Goal: Task Accomplishment & Management: Use online tool/utility

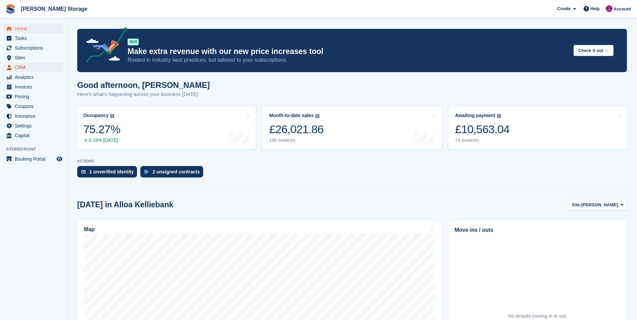
click at [40, 72] on span "CRM" at bounding box center [35, 67] width 40 height 9
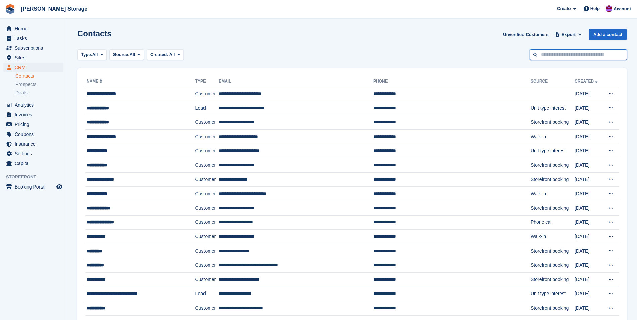
click at [567, 58] on input "text" at bounding box center [578, 54] width 97 height 11
type input "****"
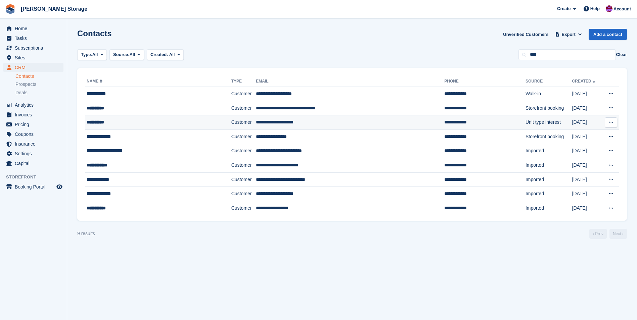
click at [172, 120] on div "**********" at bounding box center [146, 122] width 119 height 7
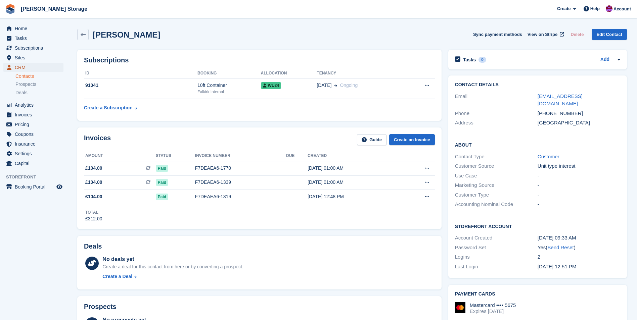
click at [19, 69] on span "CRM" at bounding box center [35, 67] width 40 height 9
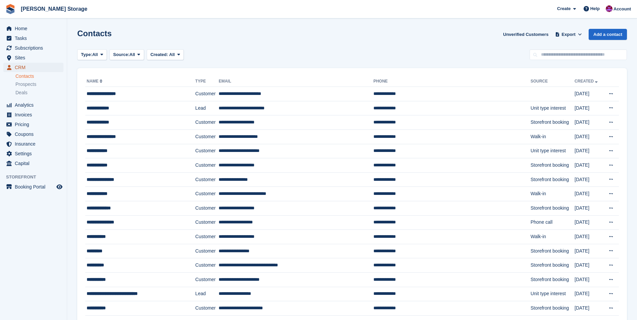
click at [19, 67] on span "CRM" at bounding box center [35, 67] width 40 height 9
click at [25, 31] on span "Home" at bounding box center [35, 28] width 40 height 9
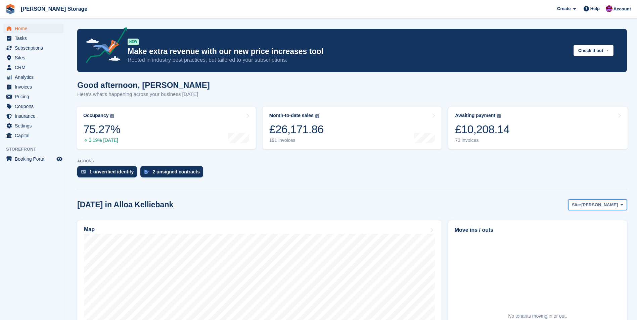
click at [600, 208] on span "[PERSON_NAME]" at bounding box center [599, 205] width 37 height 7
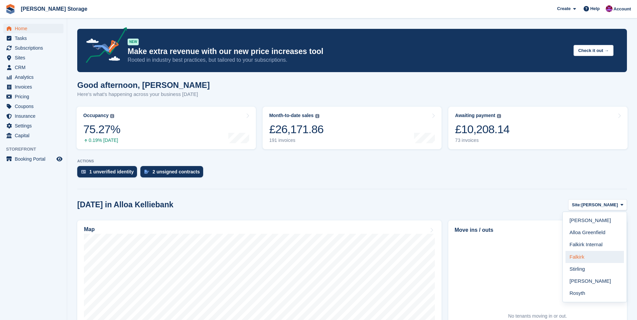
click at [583, 254] on link "Falkirk" at bounding box center [595, 257] width 58 height 12
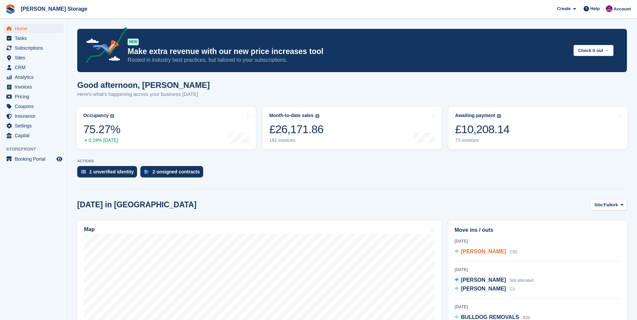
click at [497, 252] on span "PATRICK MCMENAMAN" at bounding box center [483, 252] width 45 height 6
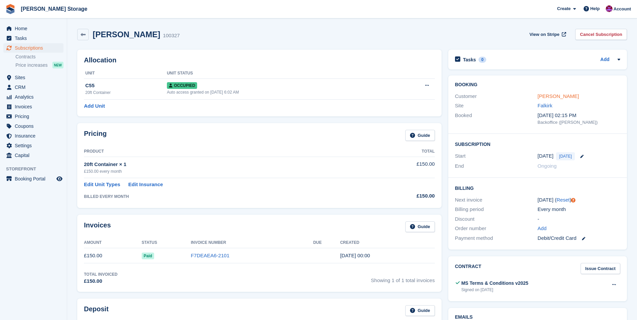
click at [575, 93] on link "[PERSON_NAME]" at bounding box center [558, 96] width 41 height 6
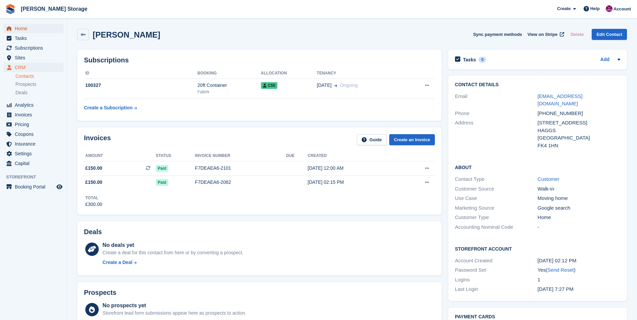
click at [18, 30] on span "Home" at bounding box center [35, 28] width 40 height 9
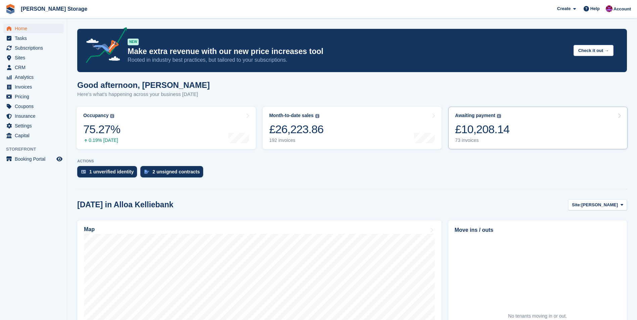
click at [482, 128] on div "£10,208.14" at bounding box center [482, 130] width 54 height 14
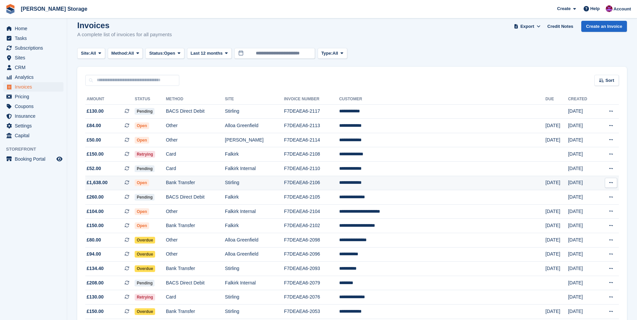
scroll to position [101, 0]
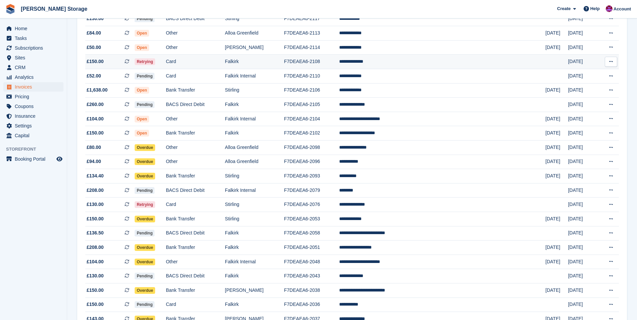
click at [284, 63] on td "Falkirk" at bounding box center [254, 62] width 59 height 14
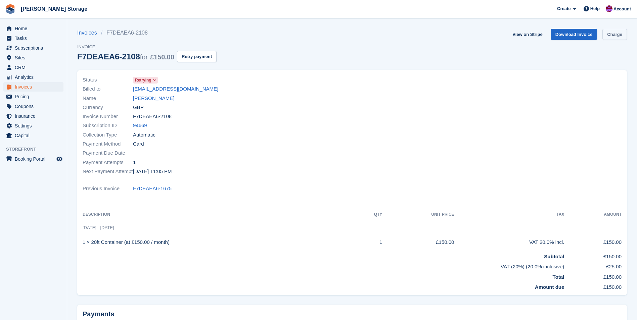
click at [615, 34] on link "Charge" at bounding box center [615, 34] width 25 height 11
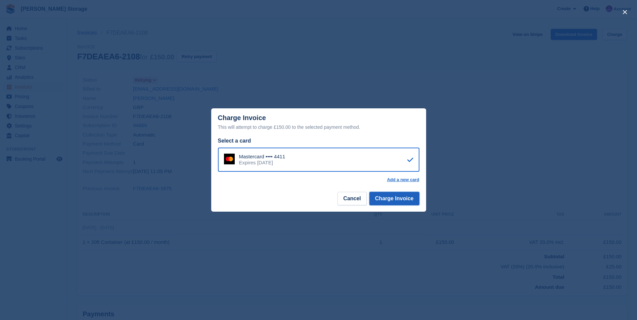
click at [398, 203] on button "Charge Invoice" at bounding box center [395, 198] width 50 height 13
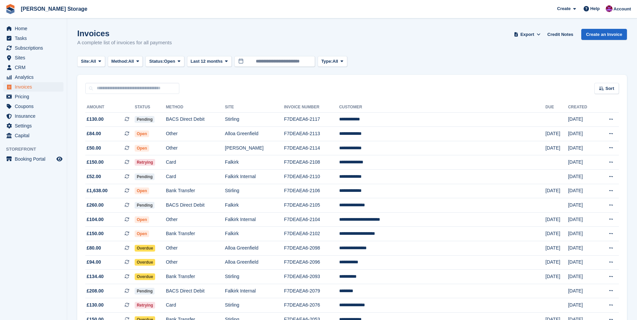
scroll to position [101, 0]
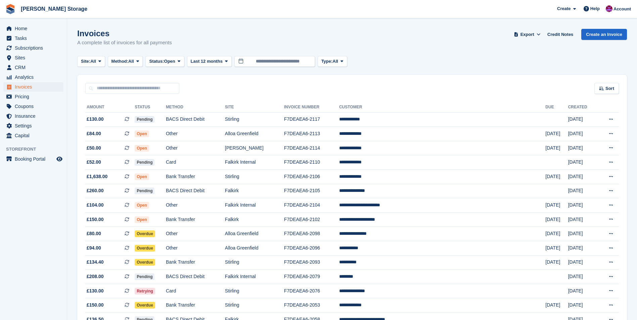
scroll to position [100, 0]
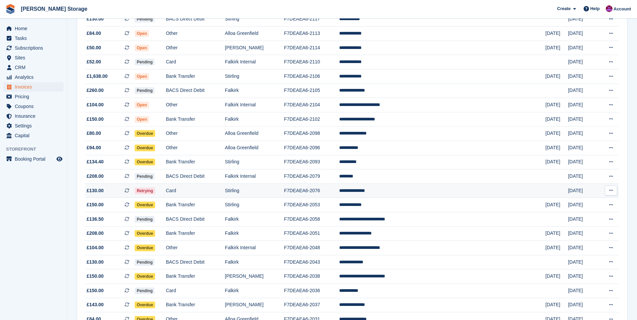
click at [339, 190] on td "F7DEAEA6-2076" at bounding box center [311, 191] width 55 height 14
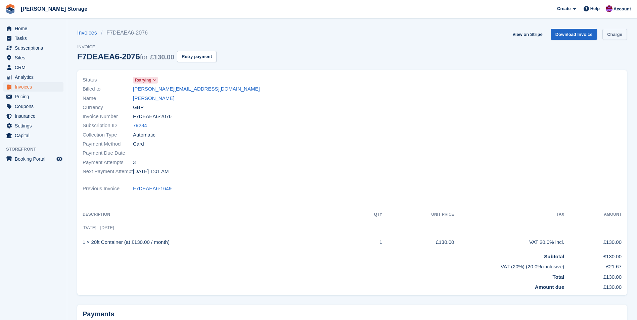
click at [615, 38] on link "Charge" at bounding box center [615, 34] width 25 height 11
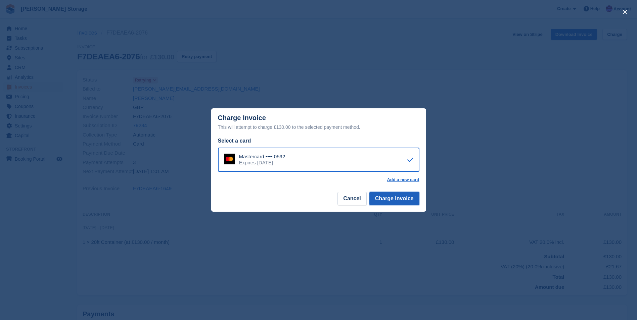
click at [404, 196] on button "Charge Invoice" at bounding box center [395, 198] width 50 height 13
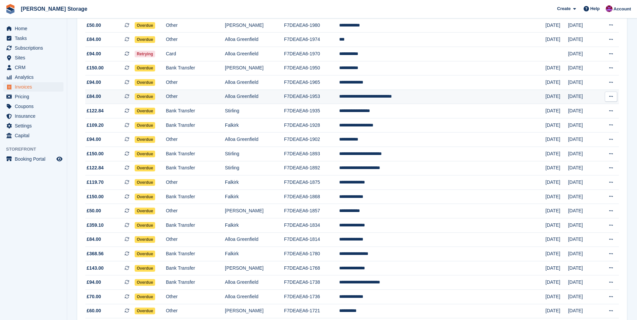
scroll to position [541, 0]
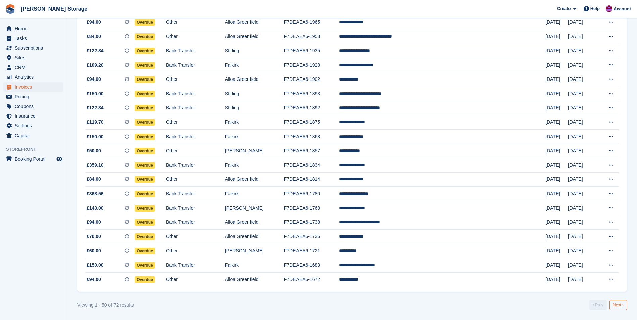
click at [617, 302] on link "Next ›" at bounding box center [618, 305] width 17 height 10
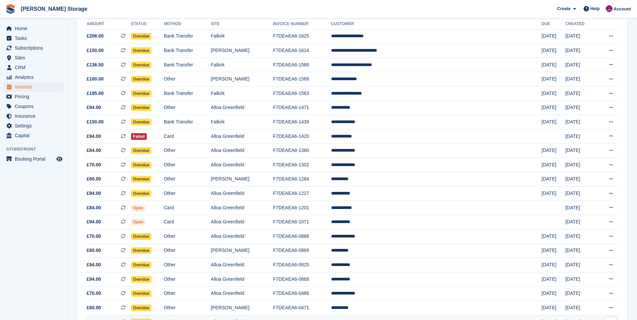
scroll to position [140, 0]
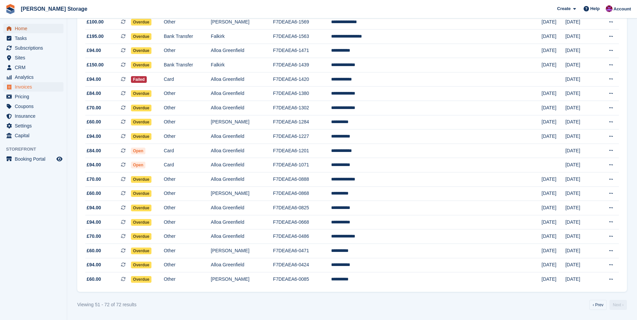
click at [23, 26] on span "Home" at bounding box center [35, 28] width 40 height 9
